Goal: Communication & Community: Answer question/provide support

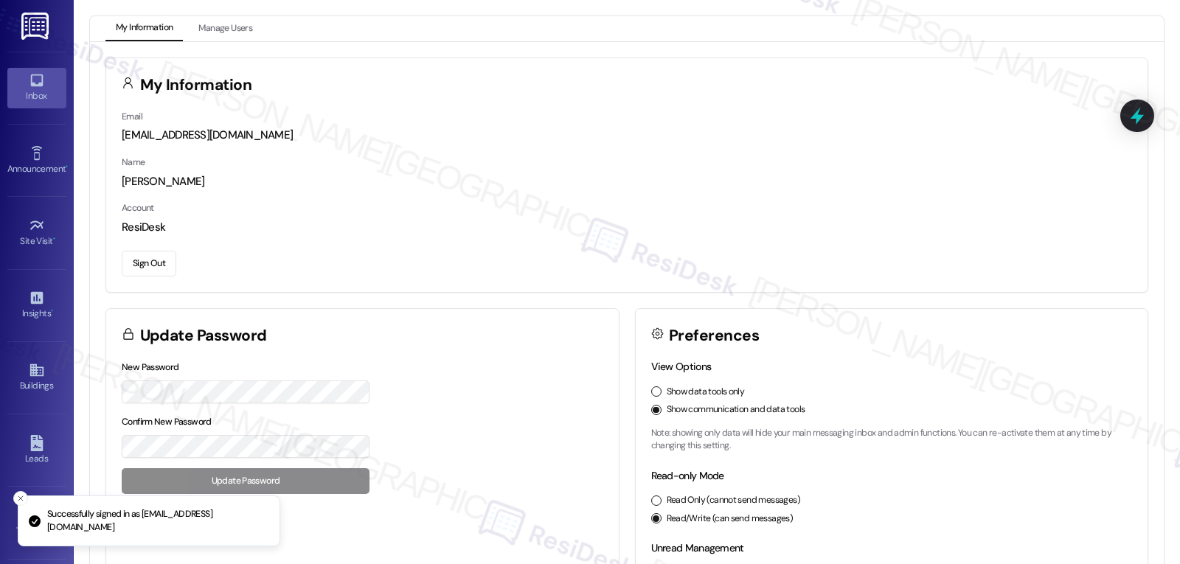
click at [19, 86] on link "Inbox" at bounding box center [36, 88] width 59 height 40
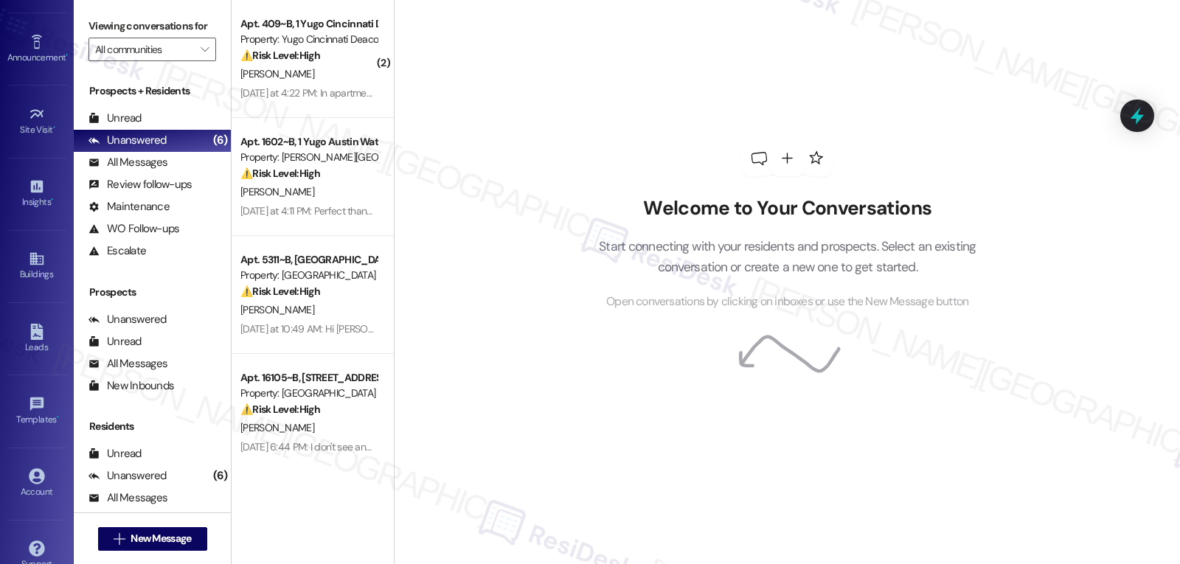
scroll to position [139, 0]
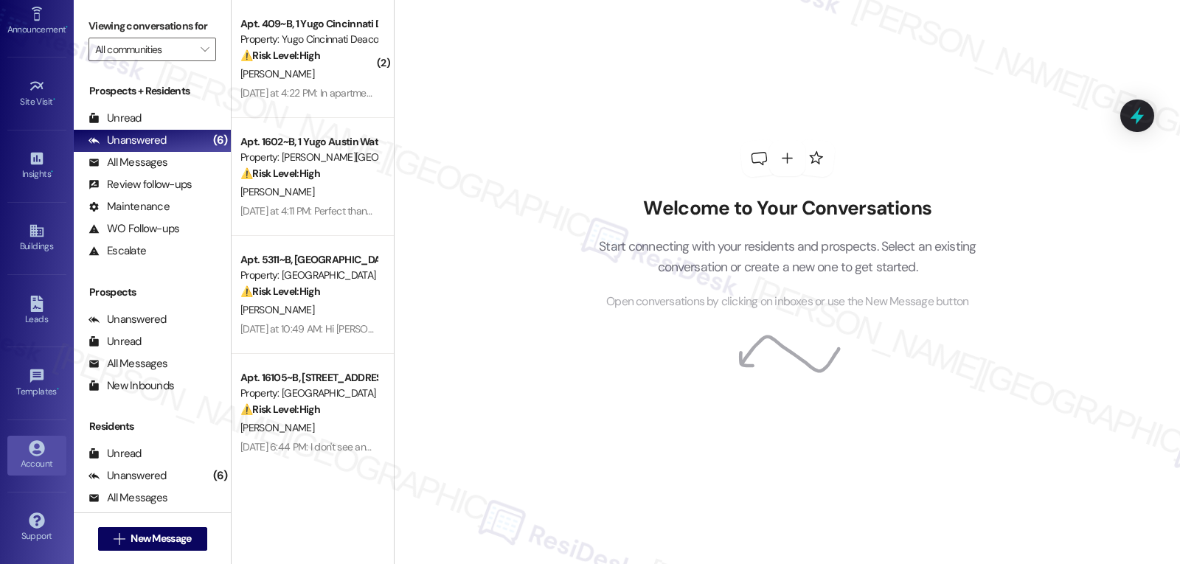
click at [32, 458] on div "Account" at bounding box center [37, 463] width 74 height 15
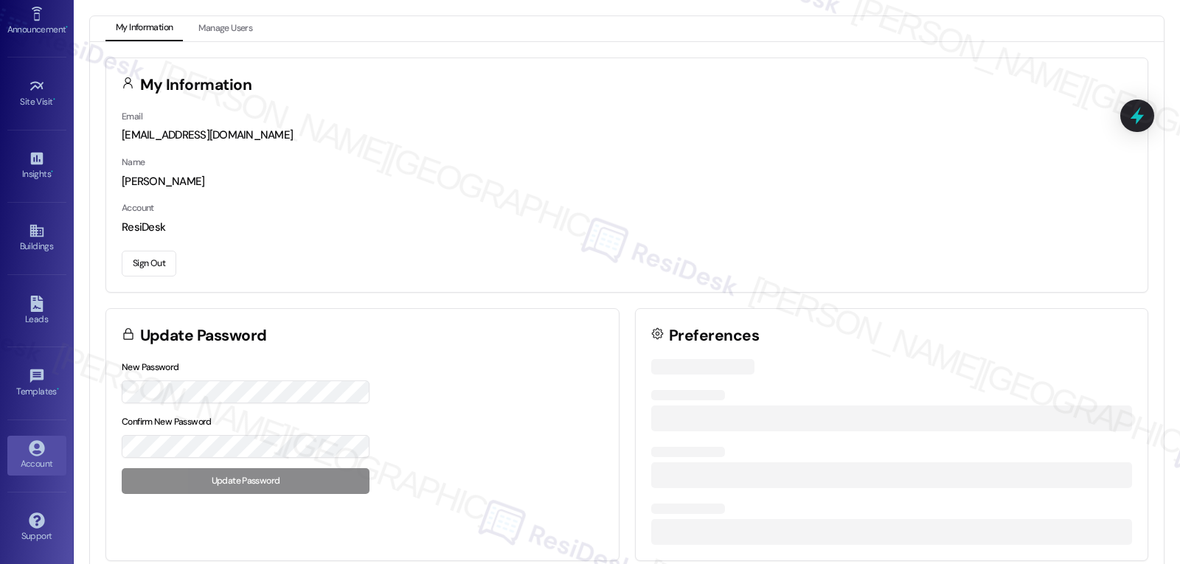
click at [132, 270] on button "Sign Out" at bounding box center [149, 264] width 55 height 26
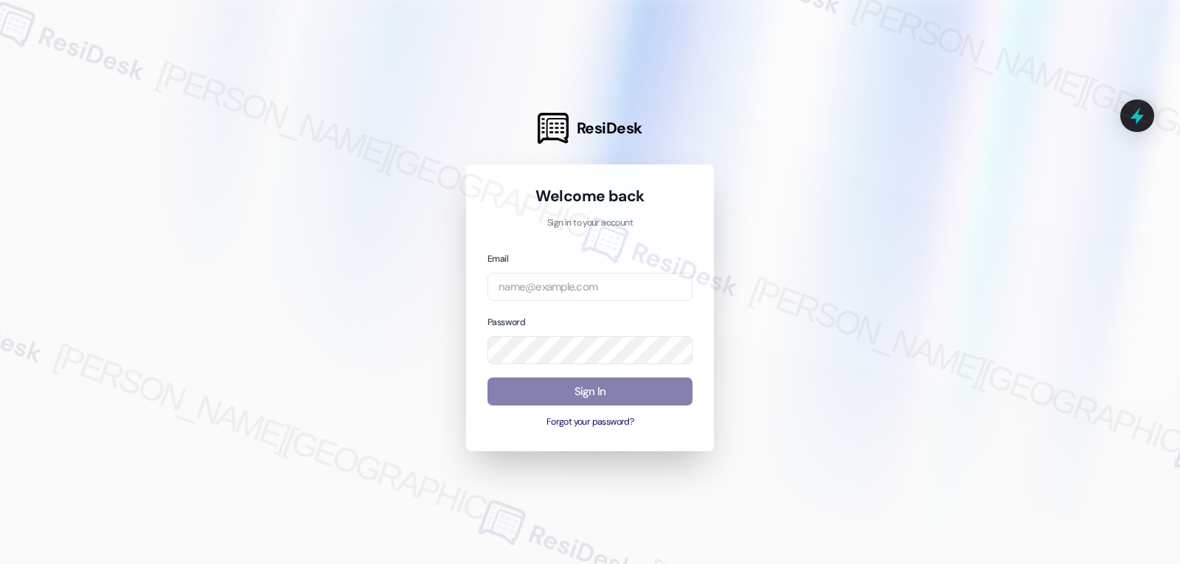
click at [610, 268] on div "Email" at bounding box center [589, 276] width 205 height 51
click at [627, 310] on div "Email Password Sign In Forgot your password?" at bounding box center [589, 340] width 205 height 179
click at [625, 288] on input "email" at bounding box center [589, 287] width 205 height 29
click at [606, 285] on input "email" at bounding box center [589, 287] width 205 height 29
paste input "automated-surveys-willowbridge-jomar.punay@willowbridge.com"
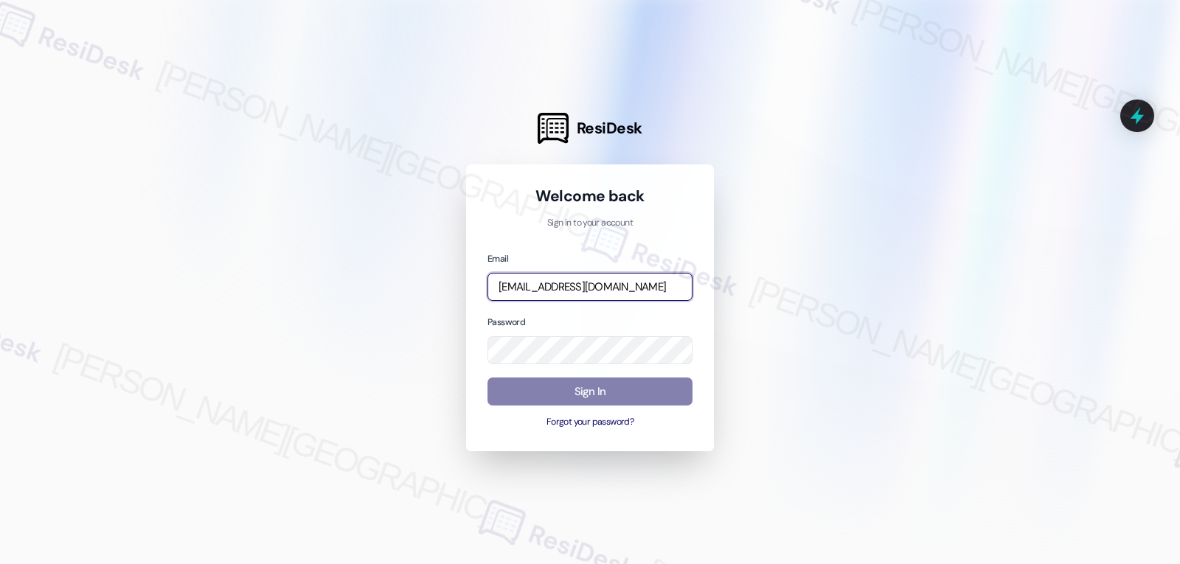
scroll to position [0, 122]
type input "automated-surveys-willowbridge-jomar.punay@willowbridge.com"
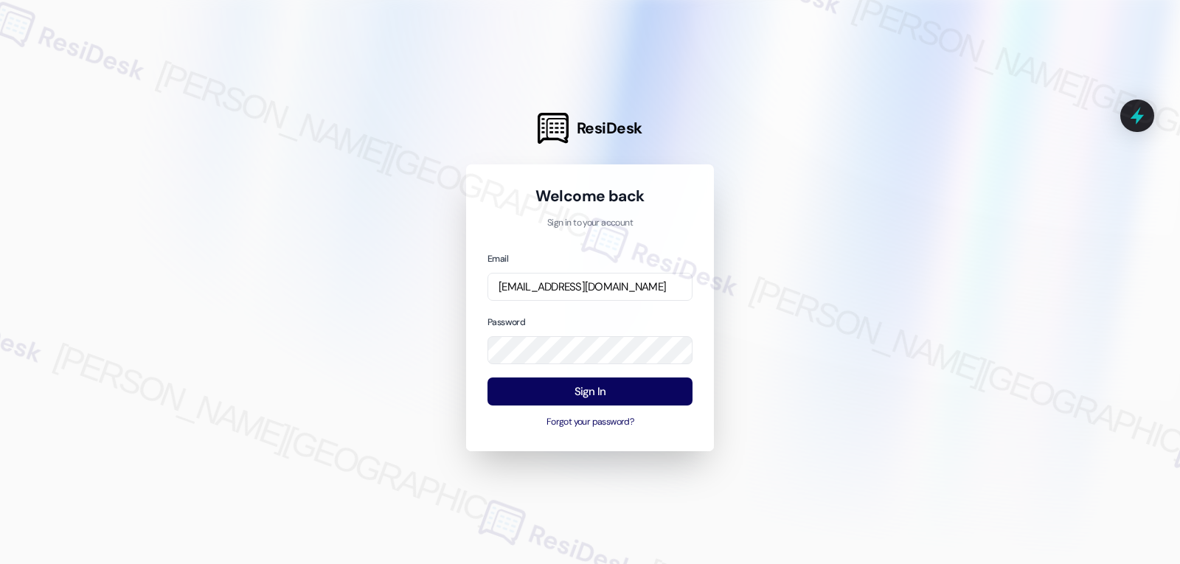
click at [580, 319] on div "Password" at bounding box center [589, 339] width 205 height 51
click at [596, 393] on button "Sign In" at bounding box center [589, 391] width 205 height 29
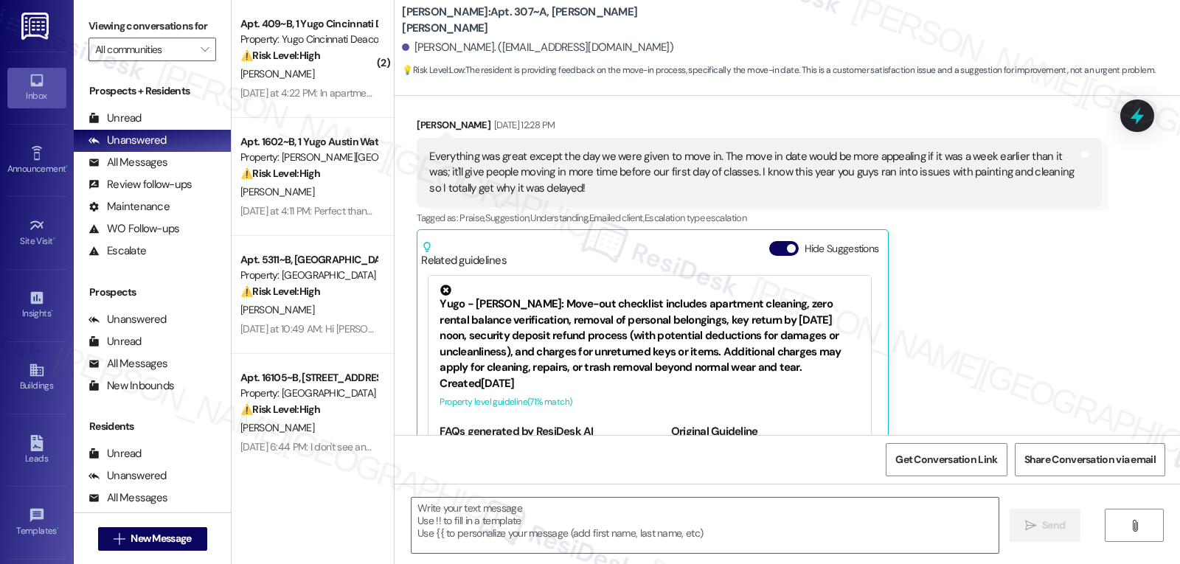
type textarea "Fetching suggested responses. Please feel free to read through the conversation…"
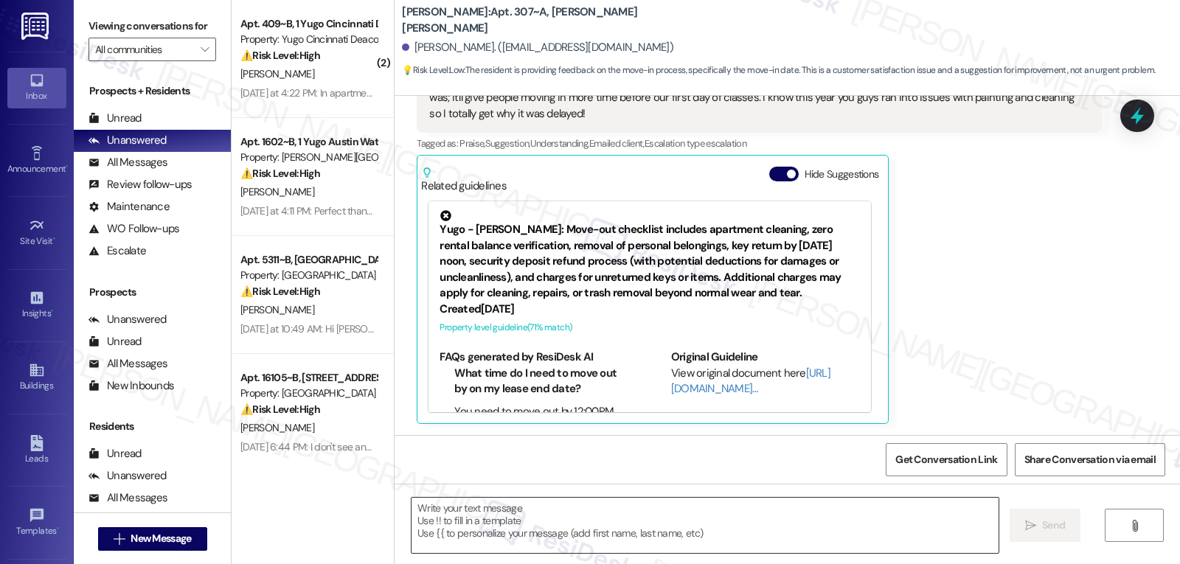
click at [742, 515] on textarea at bounding box center [704, 525] width 587 height 55
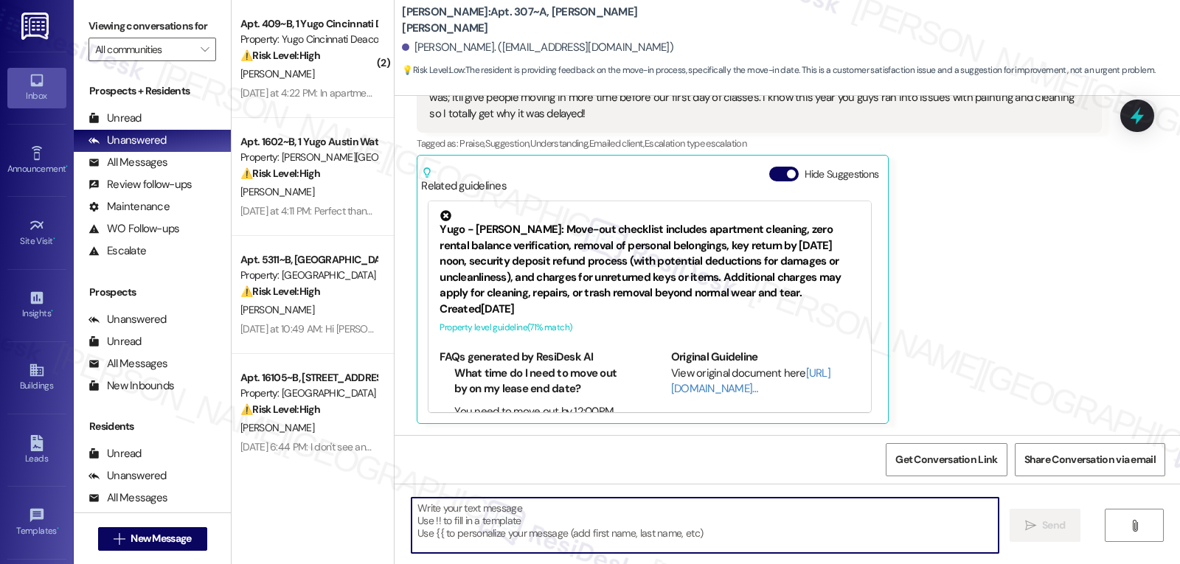
paste textarea "Hi [PERSON_NAME], again, thank you so much for the feedback! Just a fun fact ab…"
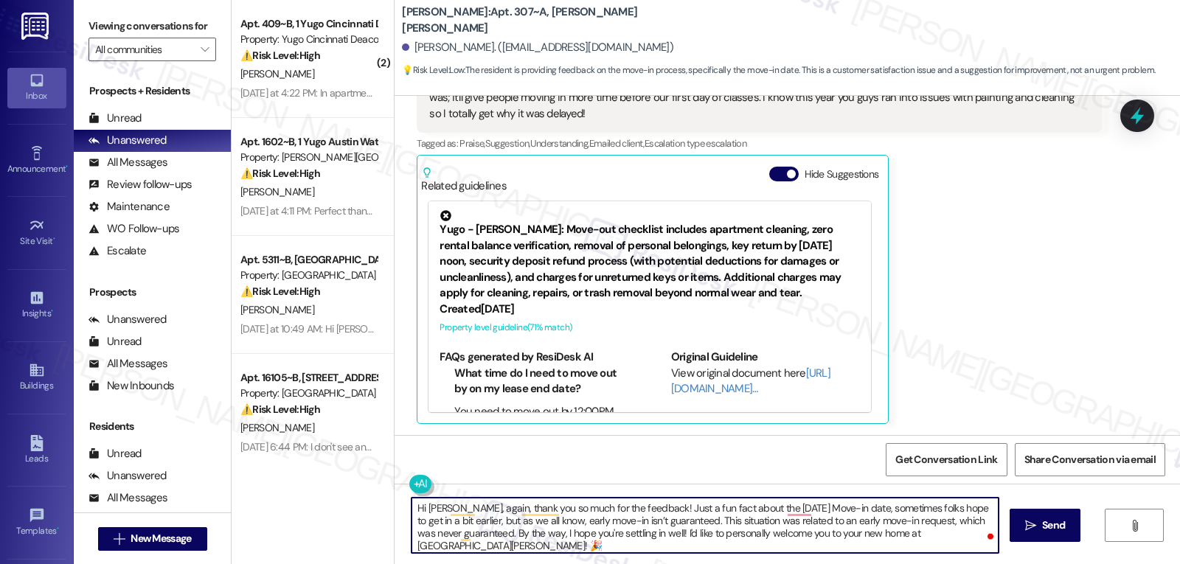
click at [687, 505] on textarea "Hi [PERSON_NAME], again, thank you so much for the feedback! Just a fun fact ab…" at bounding box center [704, 525] width 587 height 55
click at [949, 508] on textarea "Hi [PERSON_NAME], again, thank you so much for the feedback! Just a fun fact fr…" at bounding box center [704, 525] width 587 height 55
click at [554, 542] on textarea "Hi [PERSON_NAME], again, thank you so much for the feedback! Just a fun fact fr…" at bounding box center [704, 525] width 587 height 55
type textarea "Hi [PERSON_NAME], again, thank you so much for the feedback! Just a fun fact fr…"
click at [1029, 532] on span " Send" at bounding box center [1045, 525] width 46 height 15
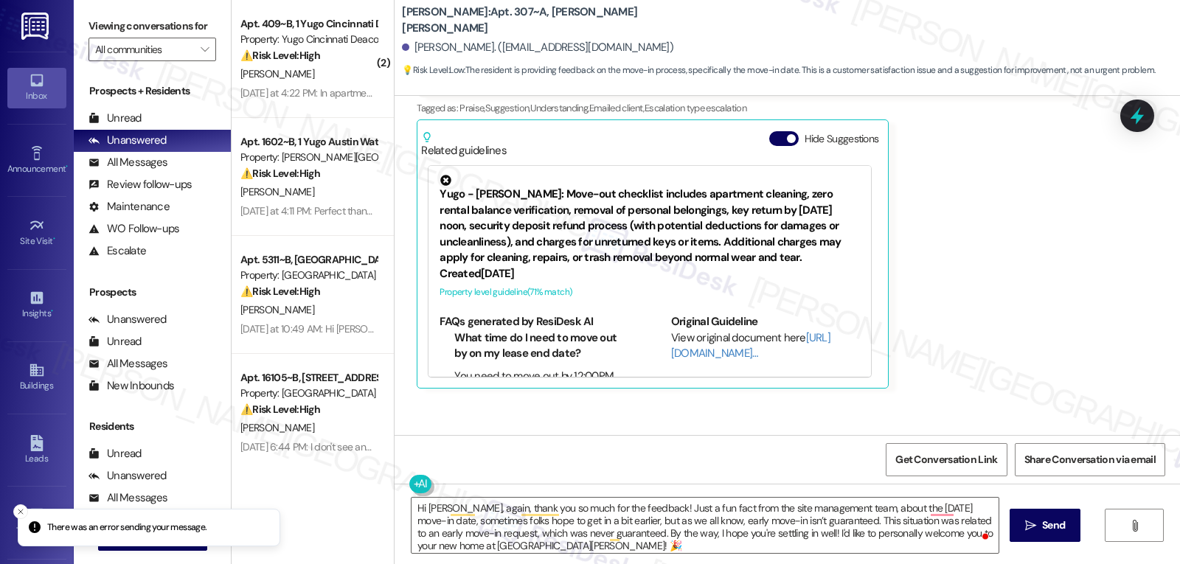
scroll to position [933, 0]
